Goal: Information Seeking & Learning: Understand process/instructions

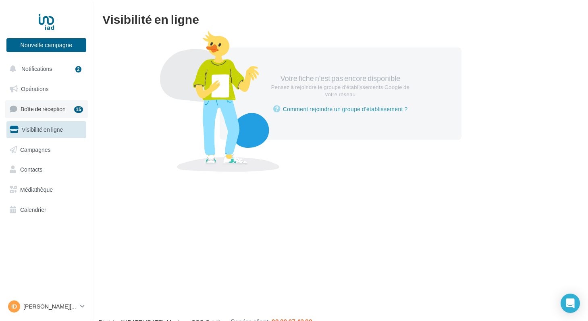
click at [60, 108] on span "Boîte de réception" at bounding box center [43, 109] width 45 height 7
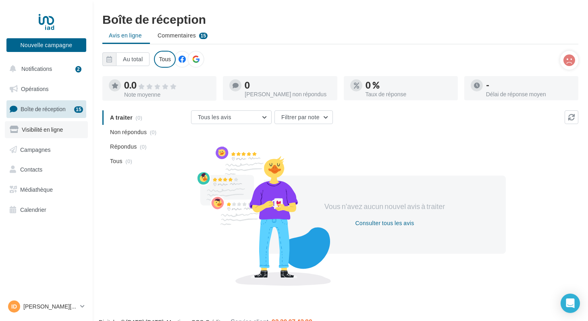
click at [53, 133] on link "Visibilité en ligne" at bounding box center [46, 129] width 83 height 17
click at [43, 128] on span "Visibilité en ligne" at bounding box center [42, 129] width 41 height 7
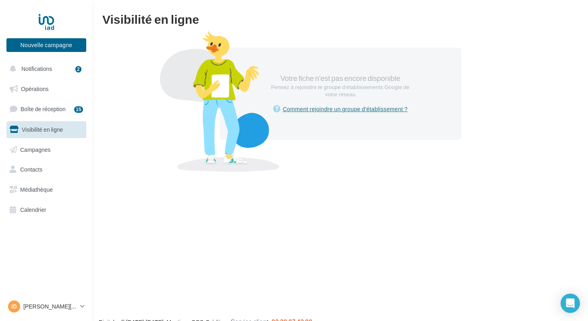
click at [361, 110] on link "Comment rejoindre un groupe d'établissement ?" at bounding box center [340, 109] width 135 height 10
